Goal: Task Accomplishment & Management: Manage account settings

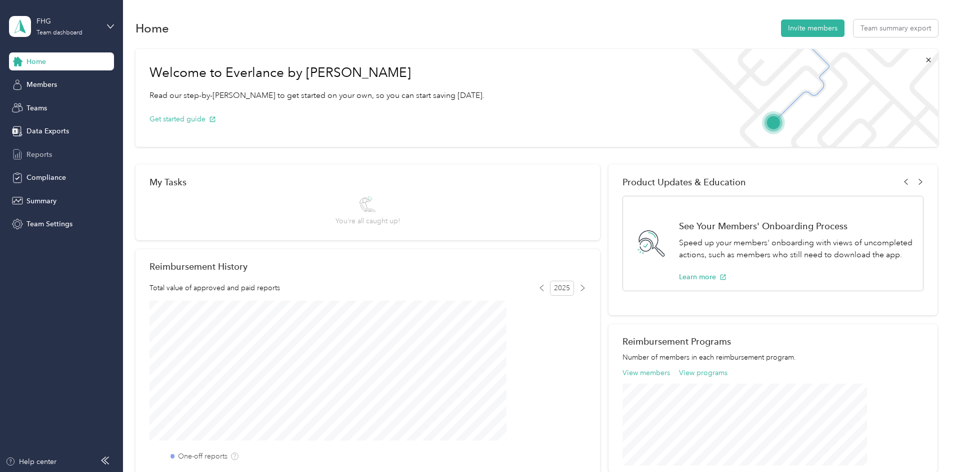
click at [34, 154] on span "Reports" at bounding box center [38, 154] width 25 height 10
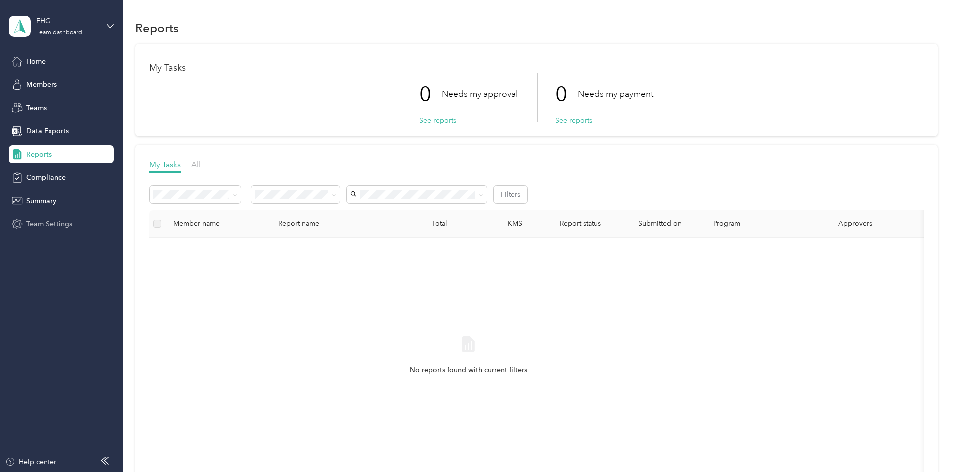
click at [98, 215] on div "Team Settings" at bounding box center [61, 224] width 105 height 18
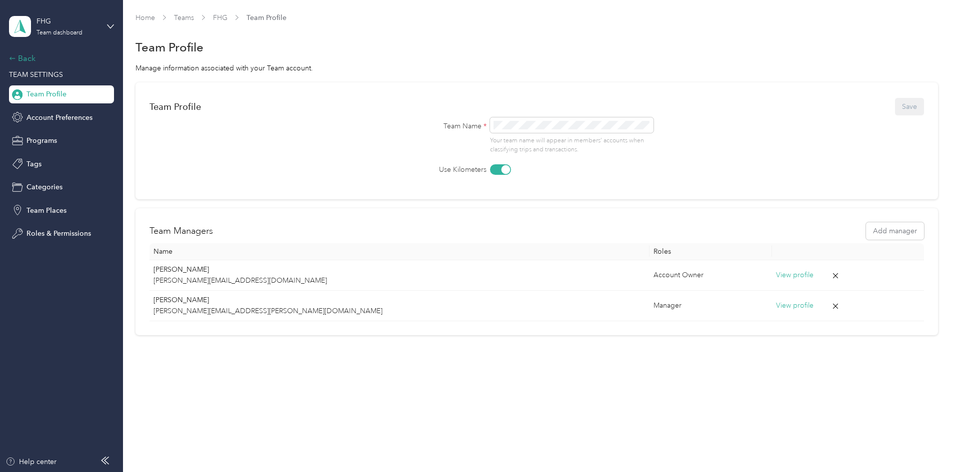
click at [16, 59] on div "Back" at bounding box center [59, 58] width 100 height 12
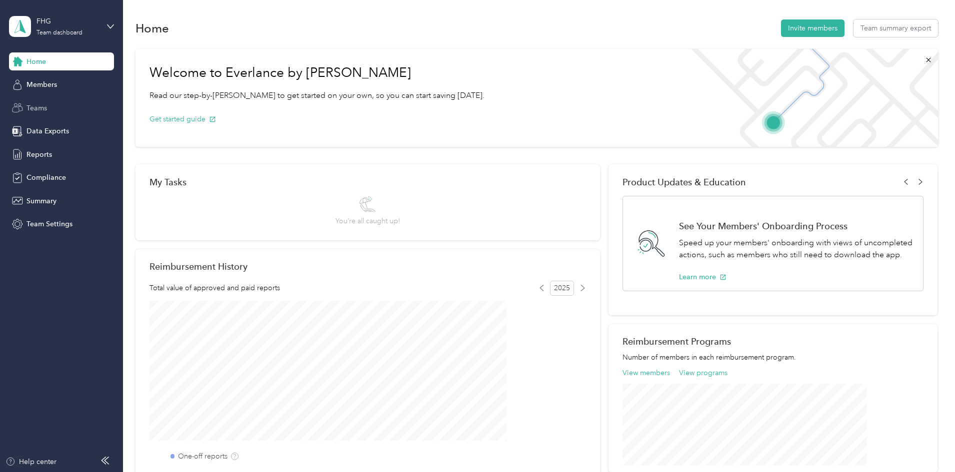
click at [47, 110] on div "Teams" at bounding box center [61, 108] width 105 height 18
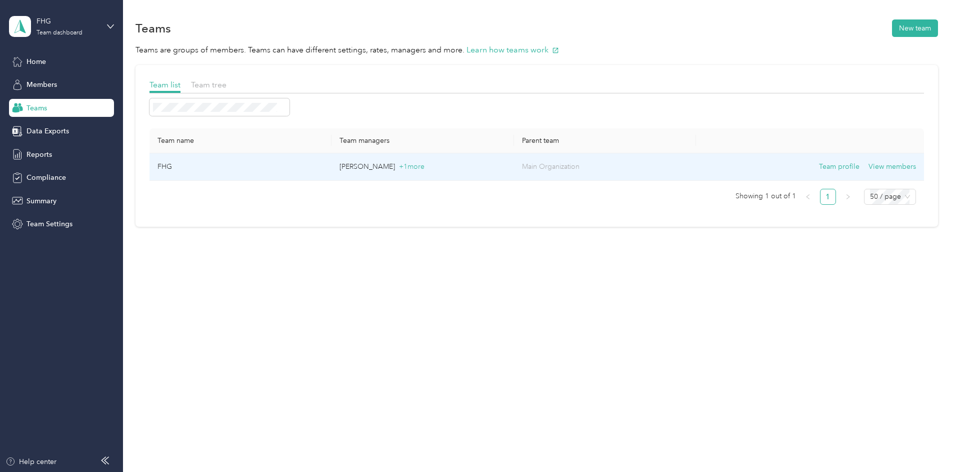
click at [331, 172] on td "FHG" at bounding box center [240, 166] width 182 height 27
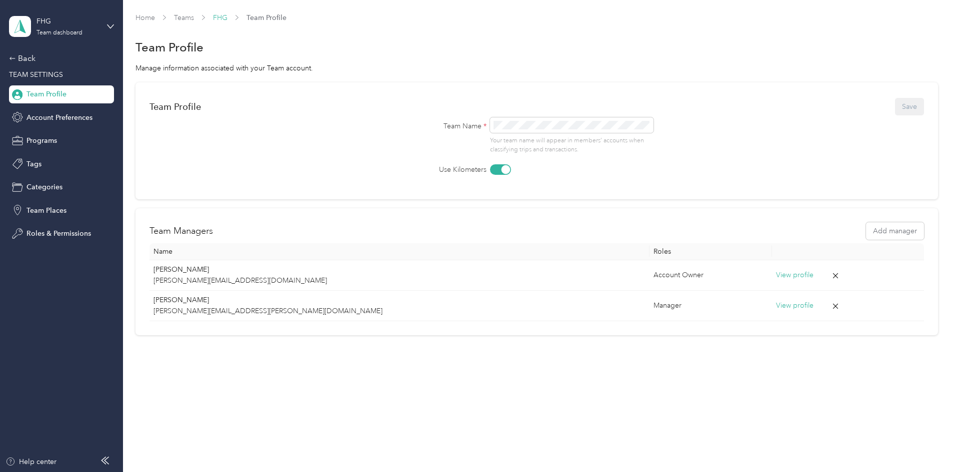
click at [227, 17] on link "FHG" at bounding box center [220, 17] width 14 height 8
click at [194, 18] on link "Teams" at bounding box center [184, 17] width 20 height 8
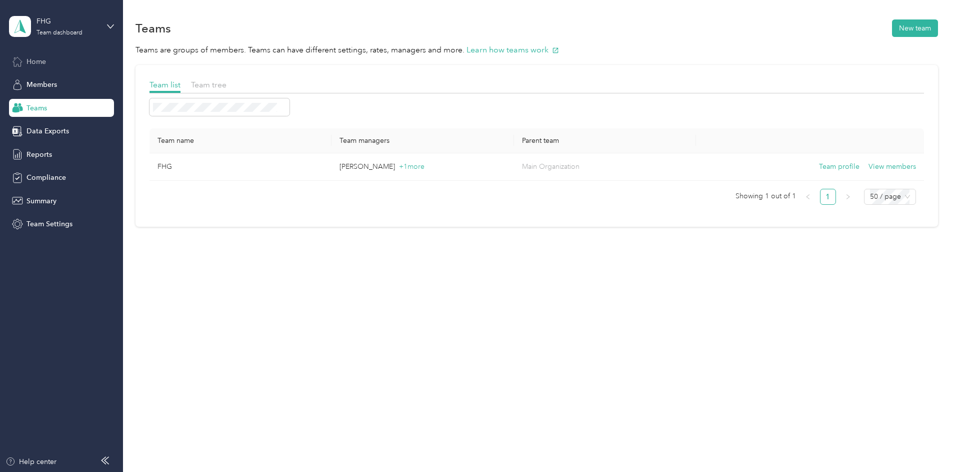
click at [60, 53] on div "Home" at bounding box center [61, 61] width 105 height 18
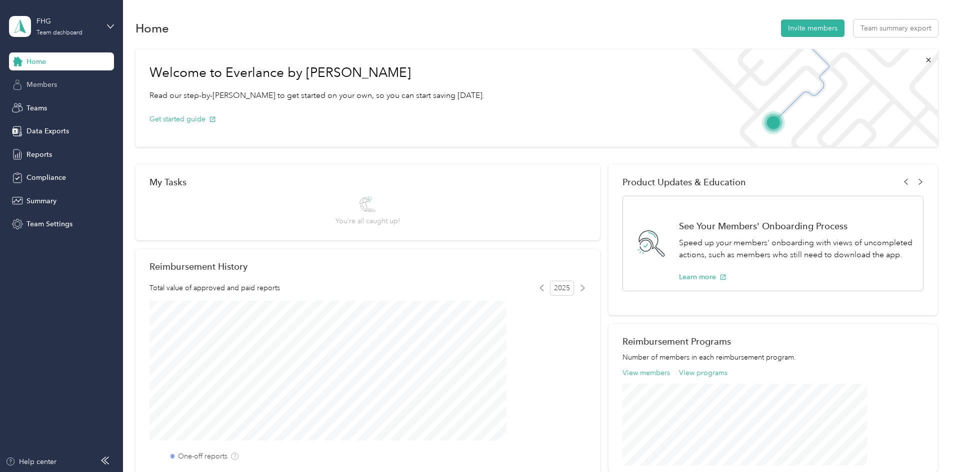
click at [57, 80] on div "Members" at bounding box center [61, 85] width 105 height 18
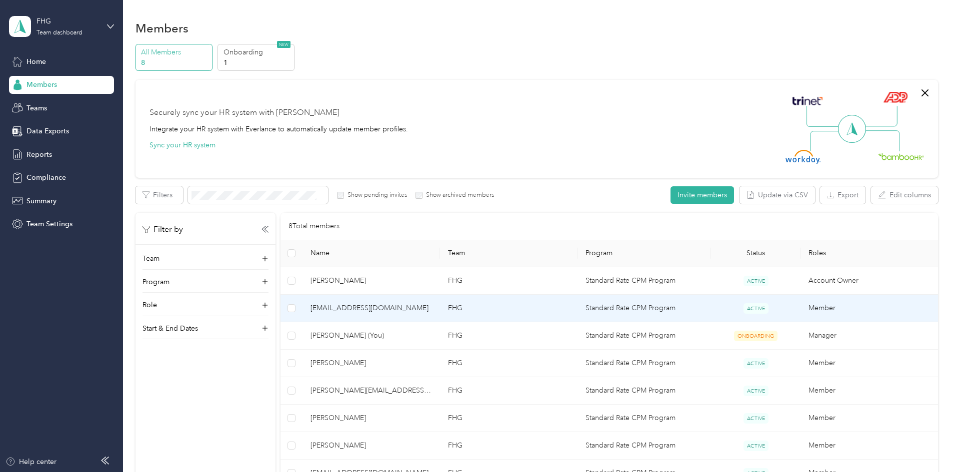
scroll to position [50, 0]
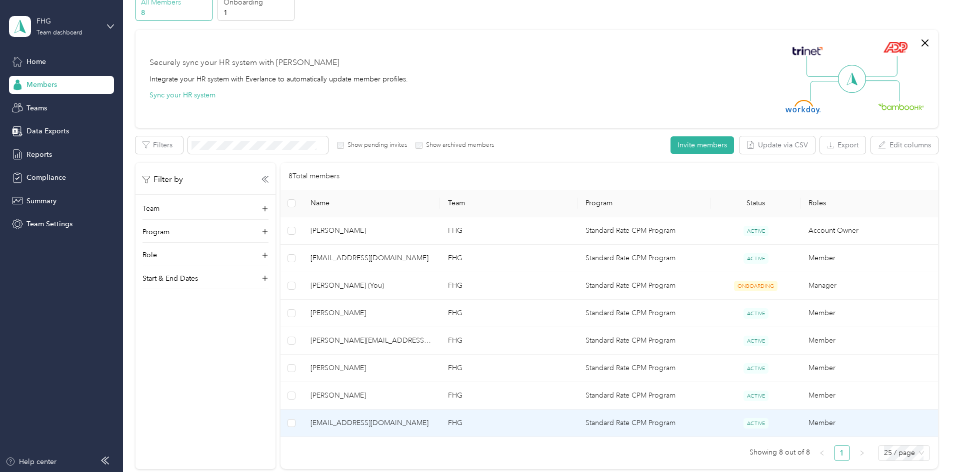
click at [543, 416] on td "FHG" at bounding box center [508, 423] width 137 height 27
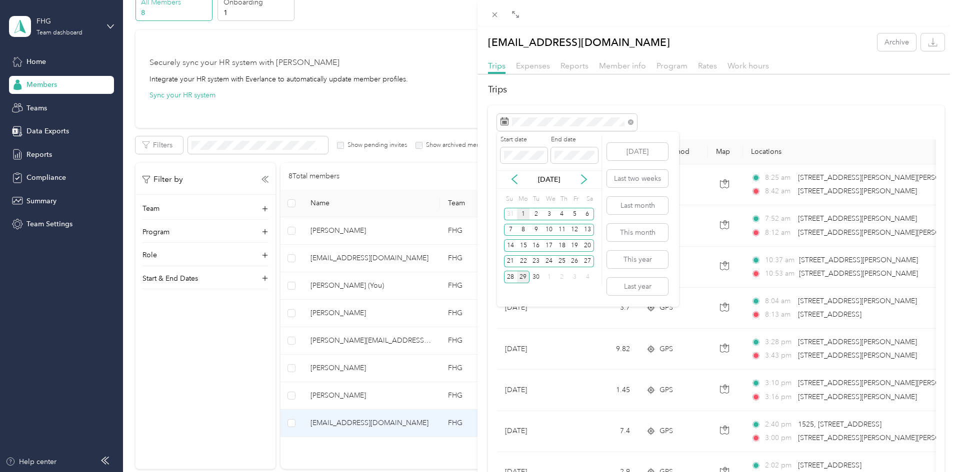
click at [521, 216] on div "1" at bounding box center [523, 214] width 13 height 12
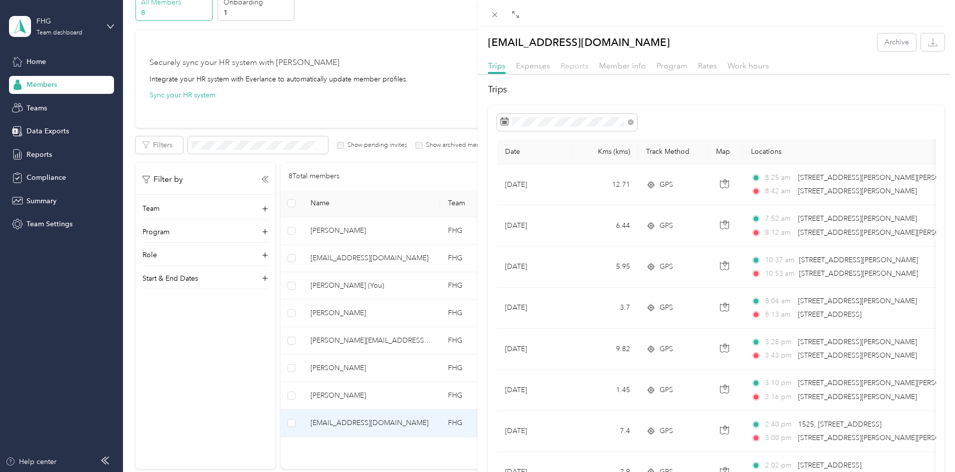
click at [574, 63] on span "Reports" at bounding box center [574, 65] width 28 height 9
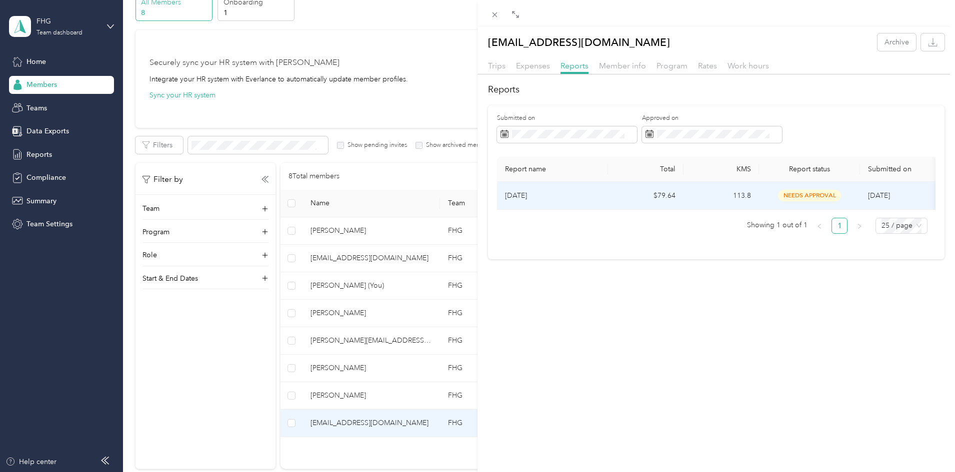
click at [664, 196] on td "$79.64" at bounding box center [645, 196] width 75 height 28
